Goal: Find specific page/section: Find specific page/section

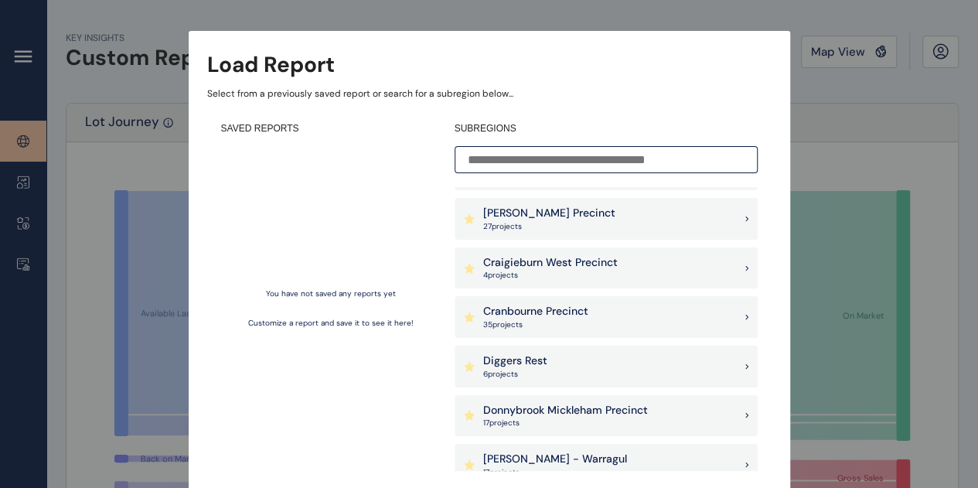
scroll to position [464, 0]
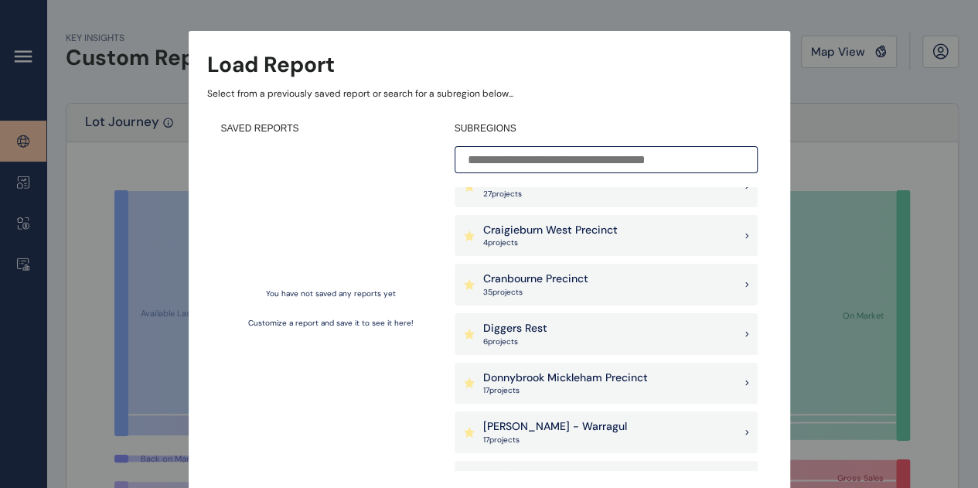
drag, startPoint x: 614, startPoint y: 337, endPoint x: 630, endPoint y: 312, distance: 30.2
click at [616, 337] on div "Diggers Rest 6 project s" at bounding box center [606, 334] width 303 height 42
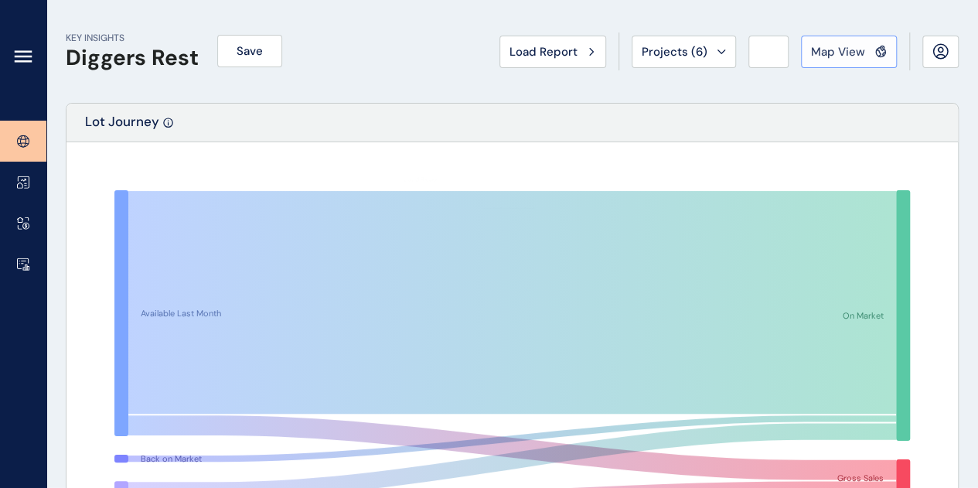
click at [836, 55] on span "Map View" at bounding box center [838, 51] width 54 height 15
